Goal: Information Seeking & Learning: Learn about a topic

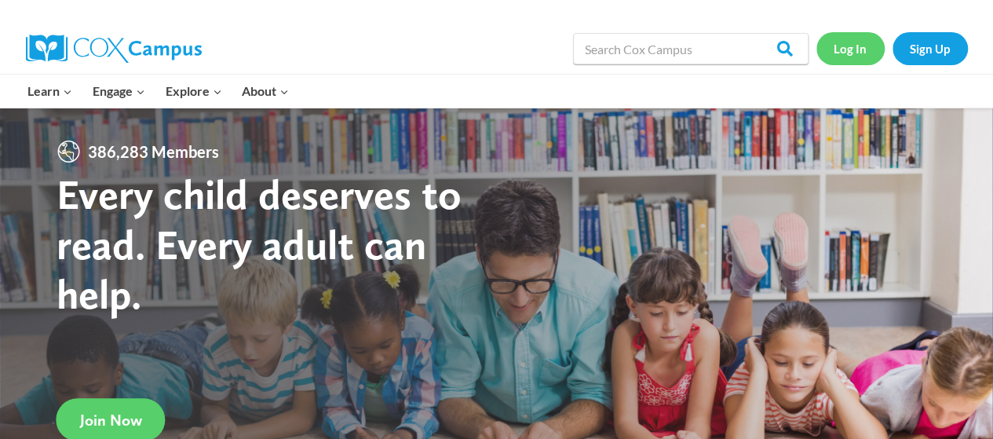
click at [863, 45] on link "Log In" at bounding box center [850, 48] width 68 height 32
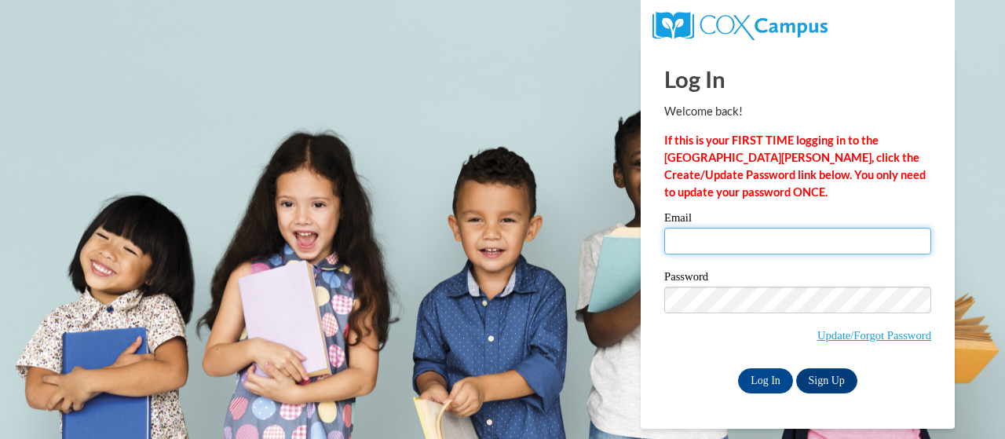
click at [699, 233] on input "Email" at bounding box center [797, 241] width 267 height 27
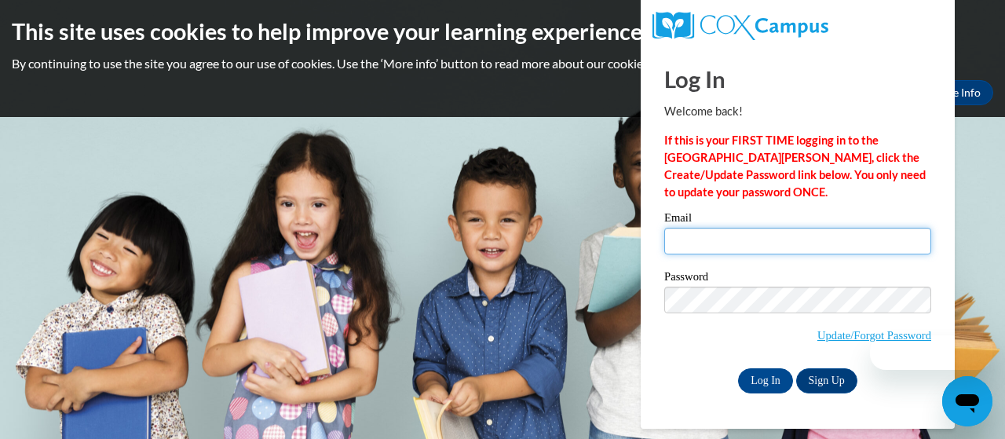
type input "hmcgrath@buffalostate.edu"
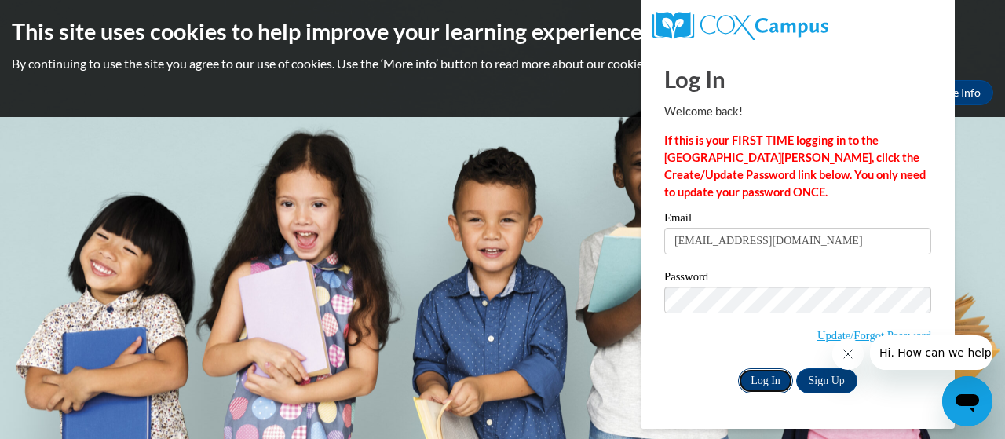
click at [775, 385] on input "Log In" at bounding box center [765, 380] width 55 height 25
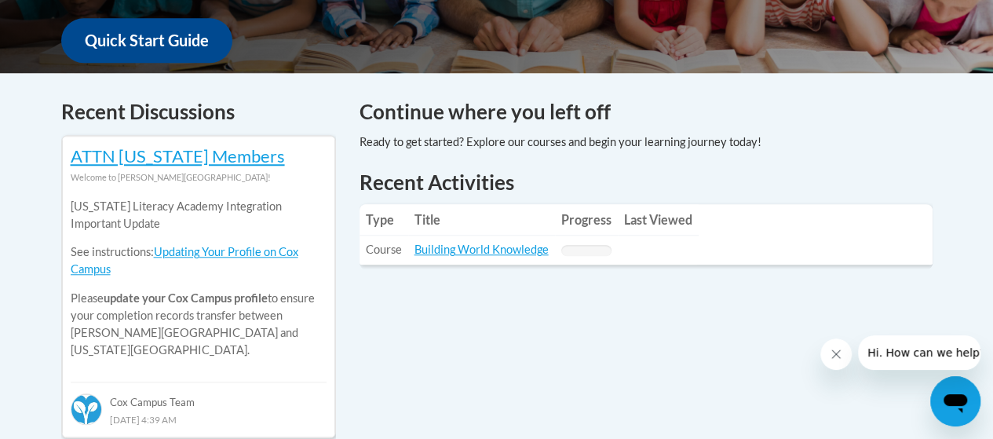
scroll to position [628, 0]
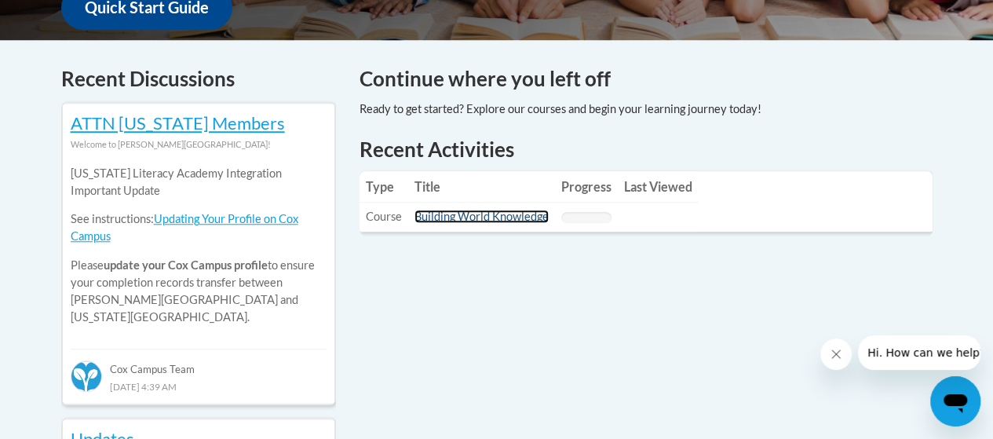
click at [439, 210] on link "Building World Knowledge" at bounding box center [481, 216] width 134 height 13
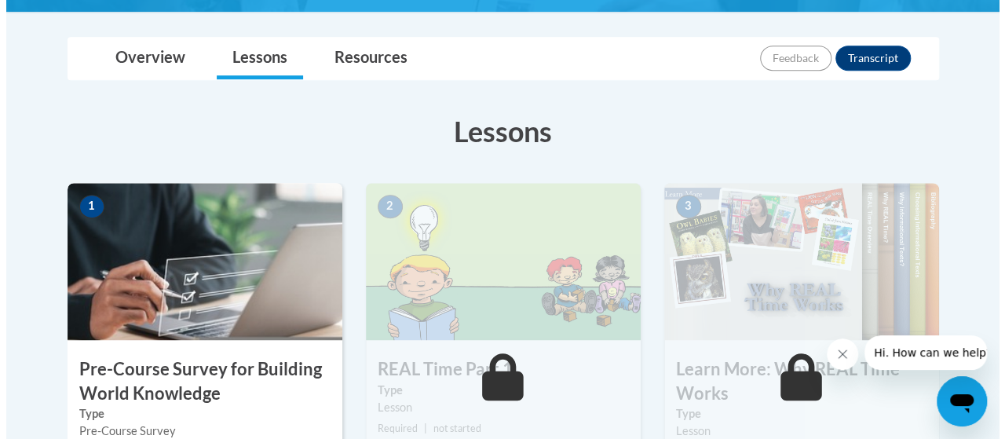
scroll to position [471, 0]
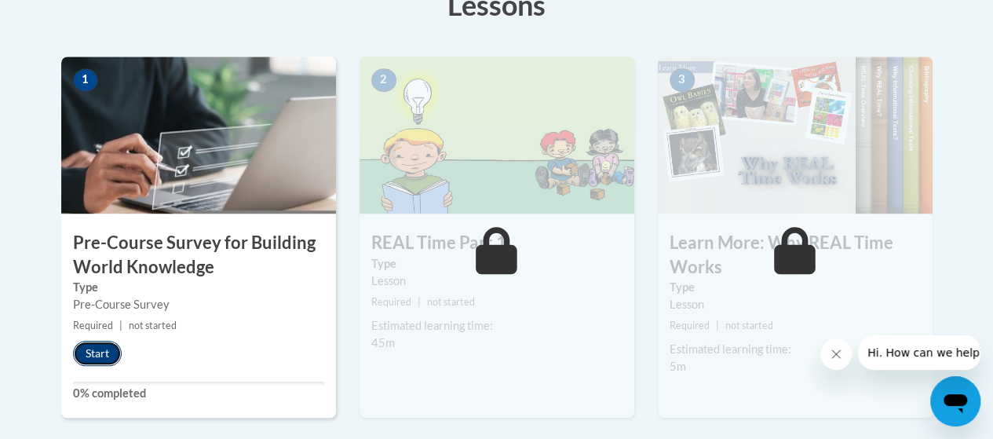
click at [92, 352] on button "Start" at bounding box center [97, 353] width 49 height 25
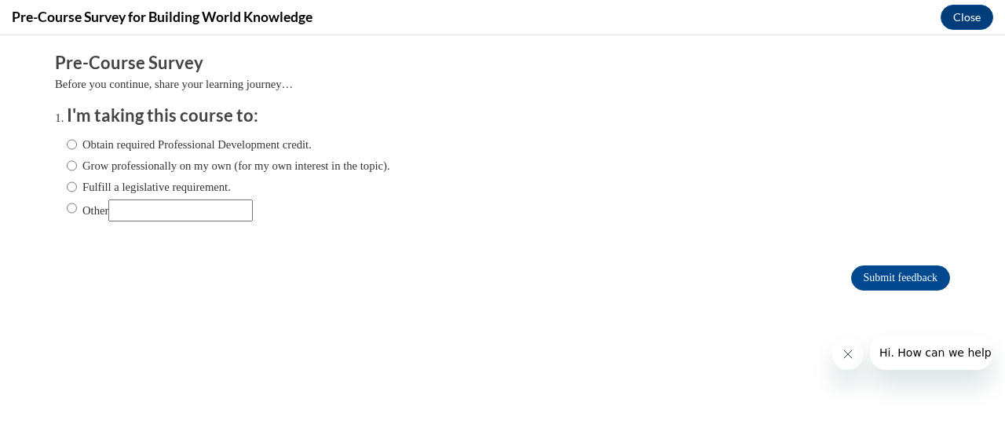
scroll to position [0, 0]
click at [82, 205] on label "Other" at bounding box center [160, 210] width 186 height 22
click at [77, 205] on input "Other" at bounding box center [72, 207] width 10 height 17
radio input "true"
click at [120, 200] on input "Other" at bounding box center [180, 210] width 144 height 22
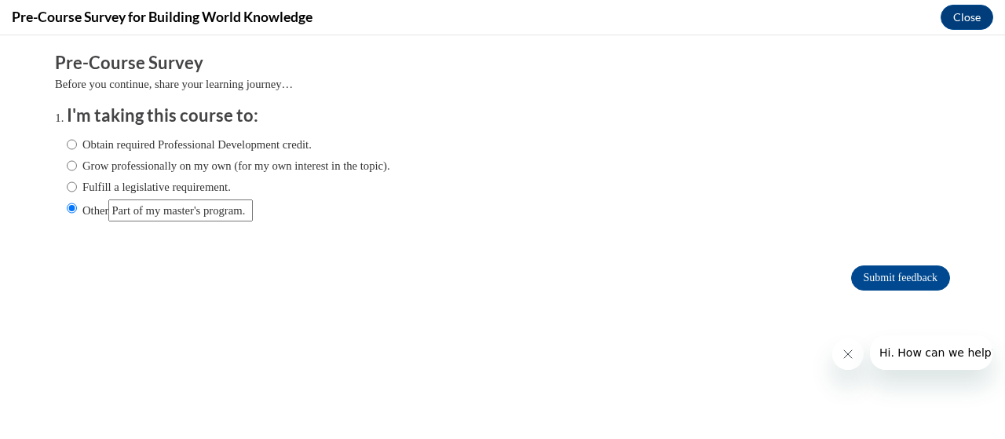
scroll to position [0, 11]
type input "Part of my master's program."
click at [867, 276] on input "Submit feedback" at bounding box center [900, 277] width 99 height 25
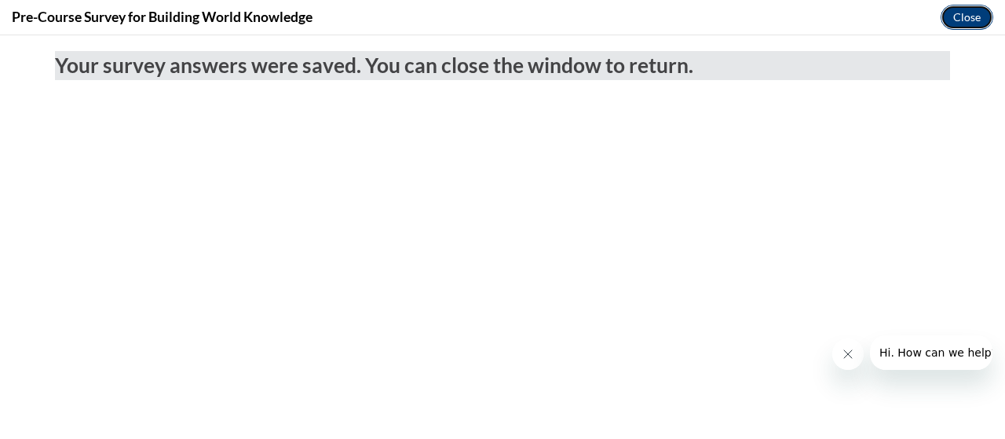
click at [979, 16] on button "Close" at bounding box center [966, 17] width 53 height 25
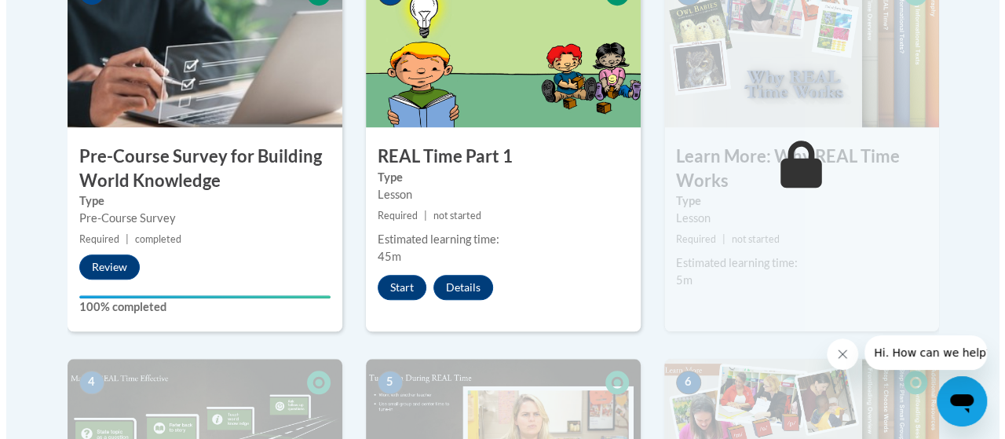
scroll to position [549, 0]
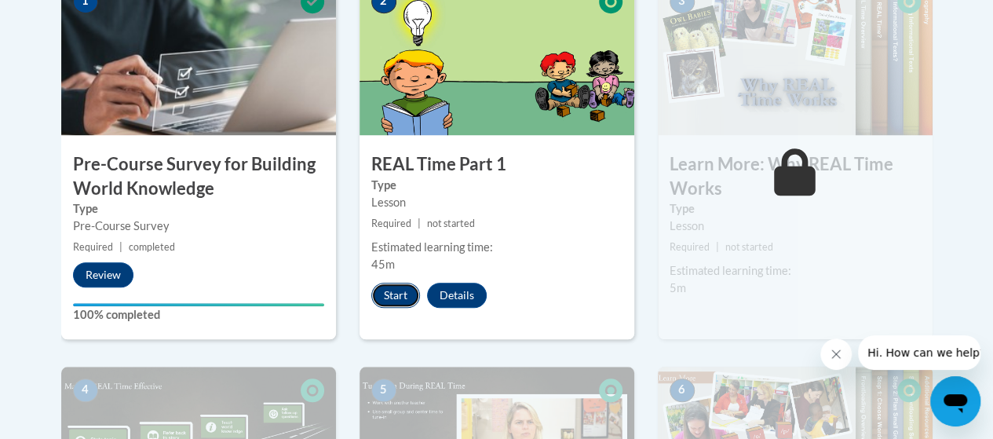
click at [403, 298] on button "Start" at bounding box center [395, 295] width 49 height 25
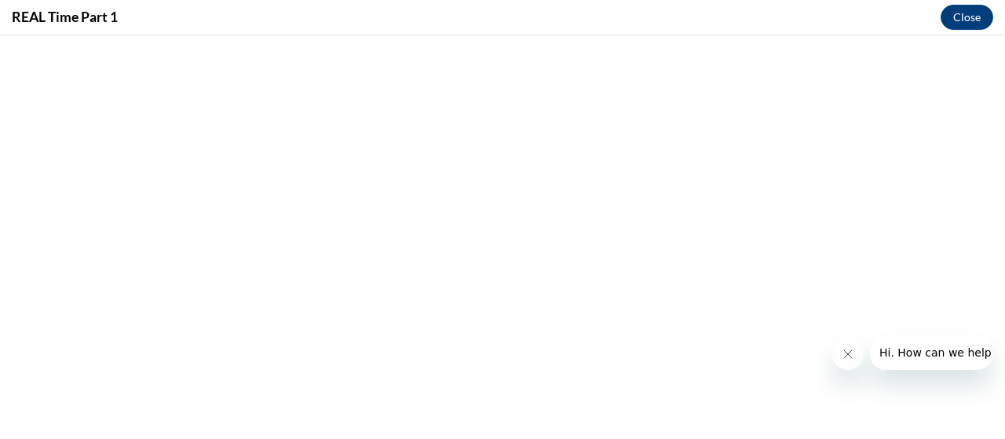
click at [860, 354] on button "Close message from company" at bounding box center [846, 353] width 31 height 31
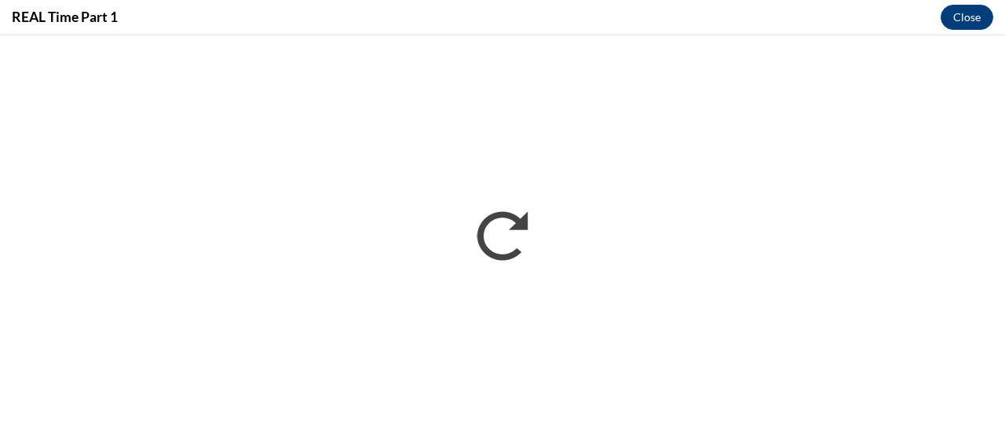
scroll to position [0, 0]
click at [920, 35] on div "REAL Time Part 1 Close" at bounding box center [502, 17] width 1005 height 35
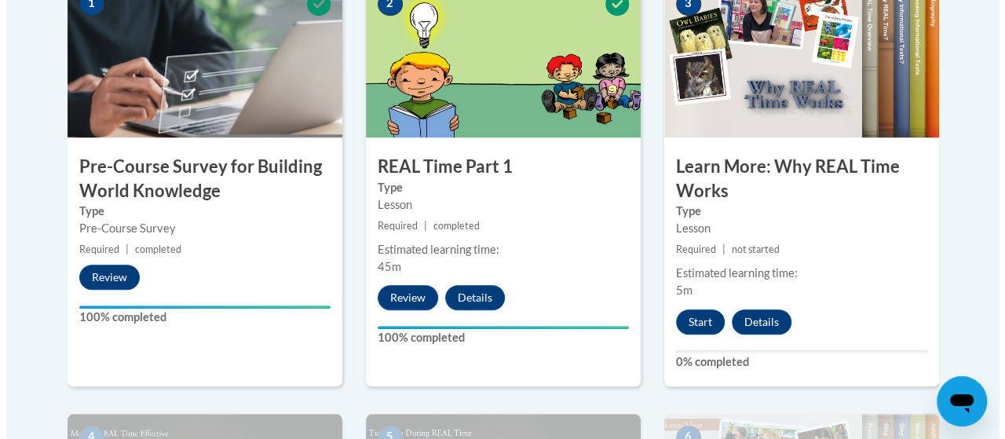
scroll to position [549, 0]
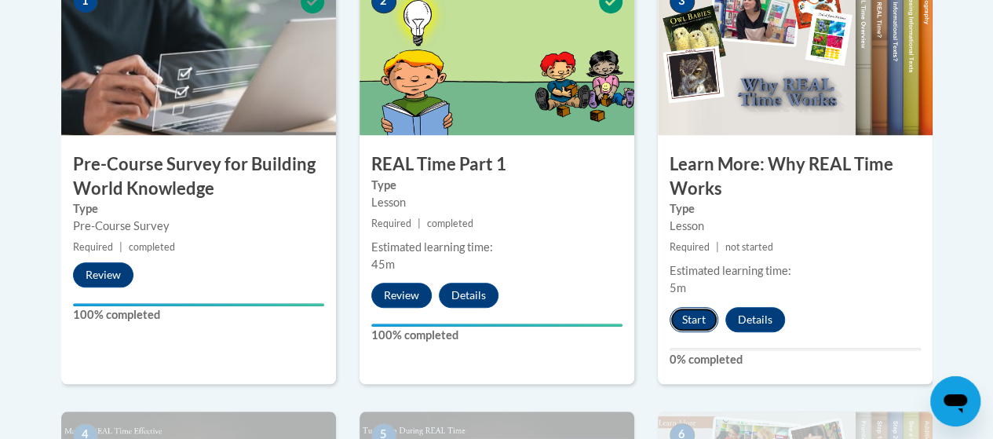
click at [691, 318] on button "Start" at bounding box center [694, 319] width 49 height 25
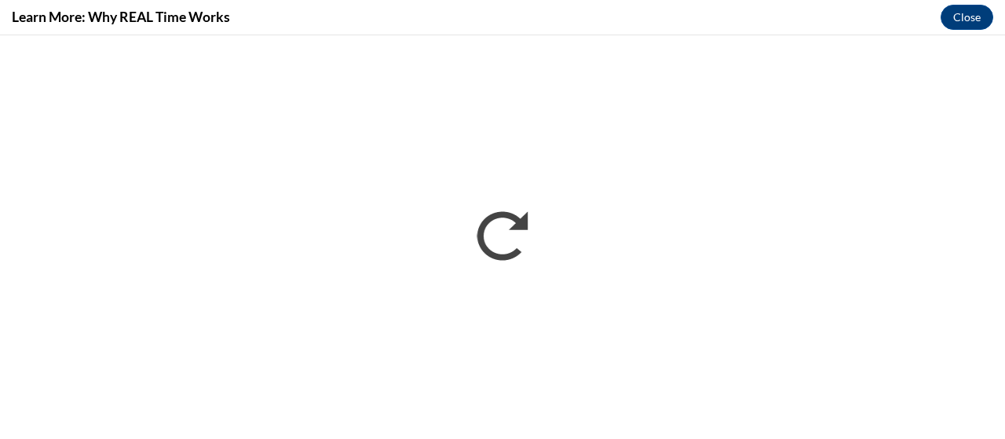
scroll to position [0, 0]
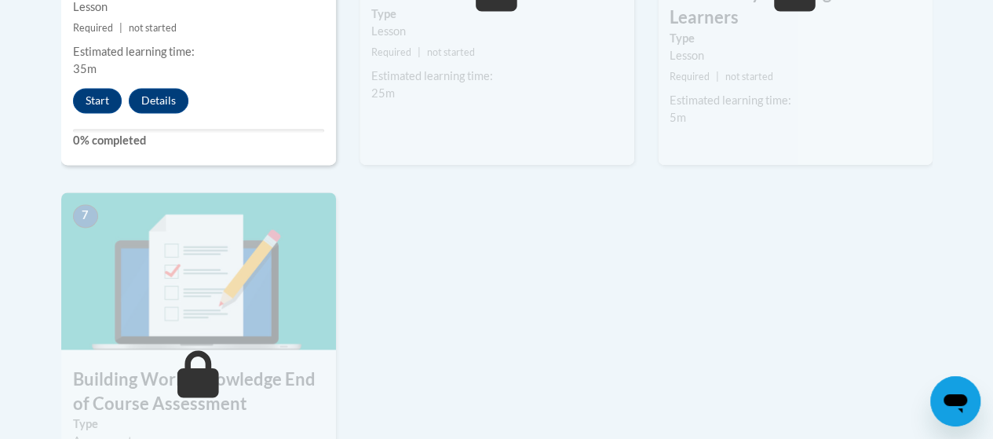
scroll to position [1099, 0]
